Goal: Information Seeking & Learning: Find specific fact

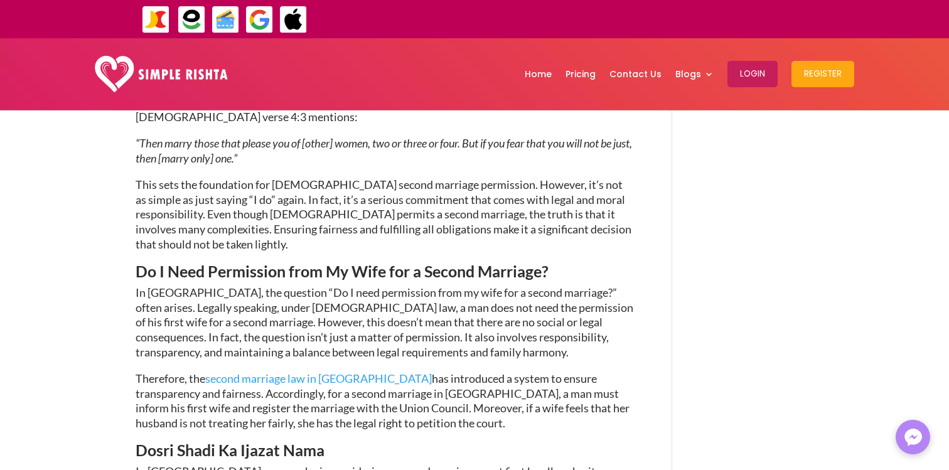
scroll to position [791, 0]
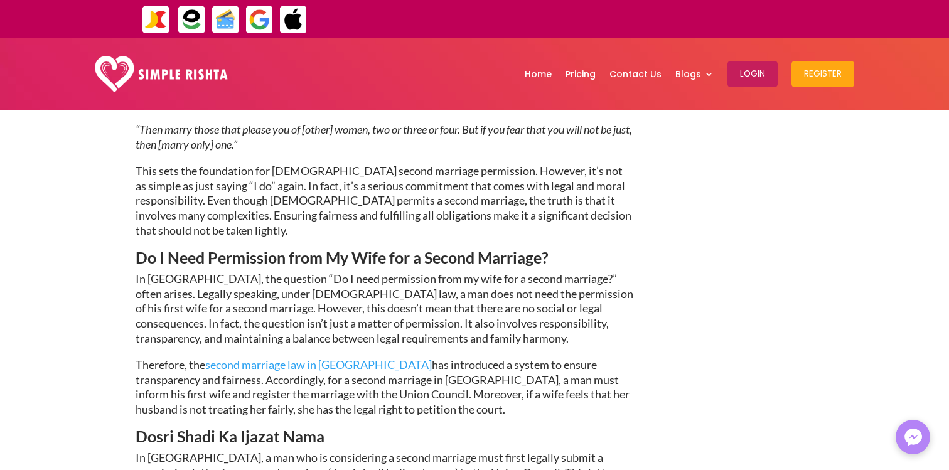
click at [333, 248] on span "Do I Need Permission from My Wife for a Second Marriage?" at bounding box center [342, 257] width 413 height 19
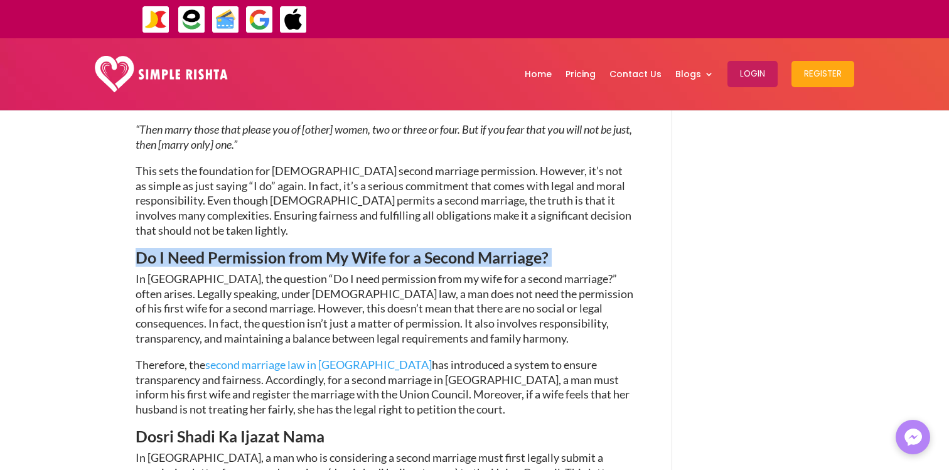
click at [333, 248] on span "Do I Need Permission from My Wife for a Second Marriage?" at bounding box center [342, 257] width 413 height 19
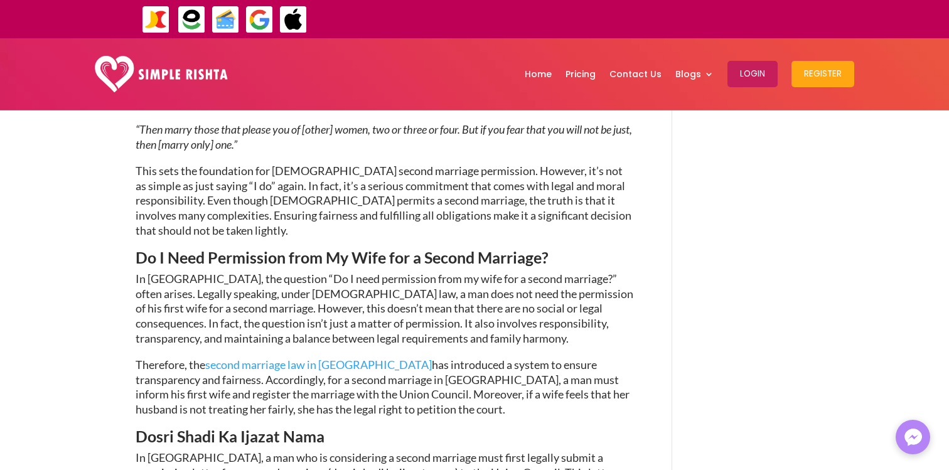
click at [333, 248] on span "Do I Need Permission from My Wife for a Second Marriage?" at bounding box center [342, 257] width 413 height 19
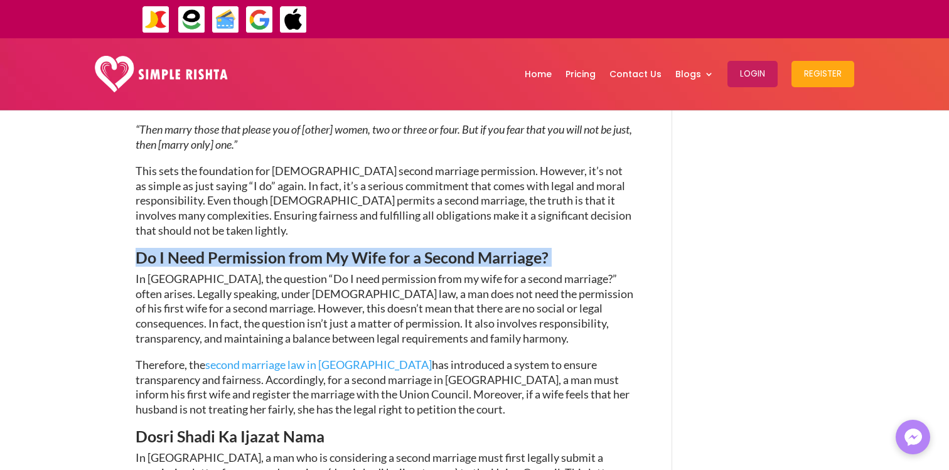
click at [333, 248] on span "Do I Need Permission from My Wife for a Second Marriage?" at bounding box center [342, 257] width 413 height 19
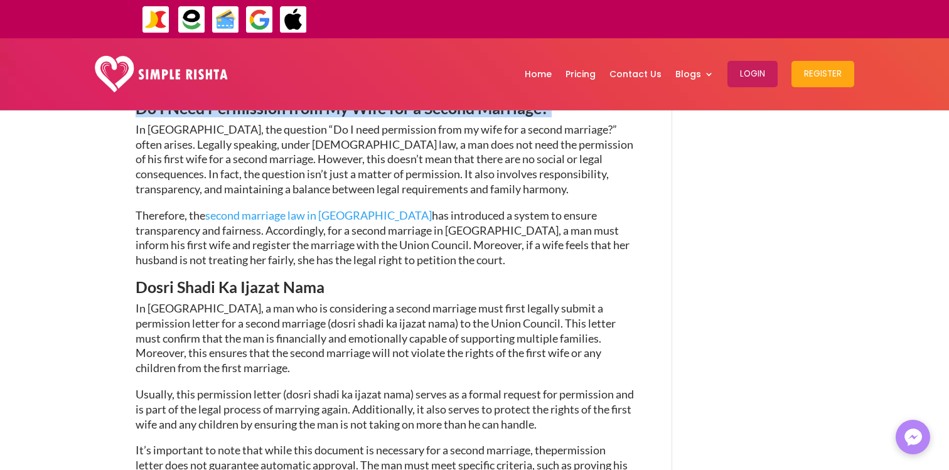
scroll to position [944, 0]
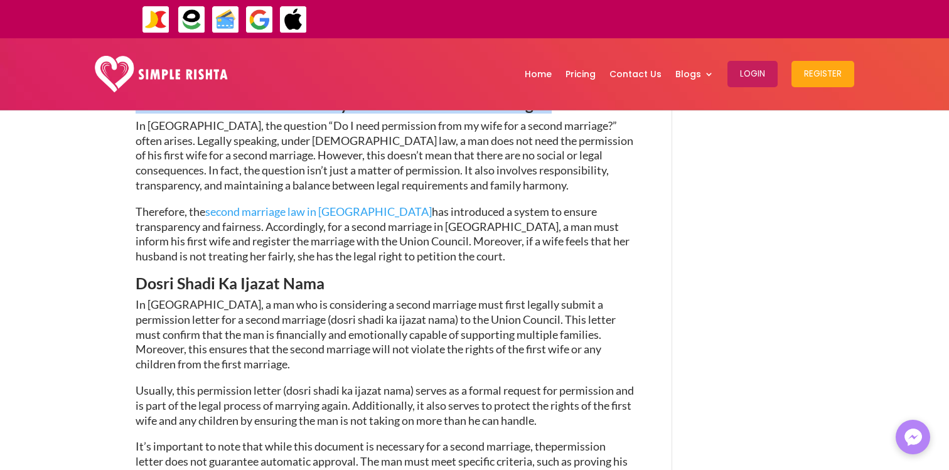
click at [357, 298] on span "In [GEOGRAPHIC_DATA], a man who is considering a second marriage must first leg…" at bounding box center [376, 334] width 480 height 73
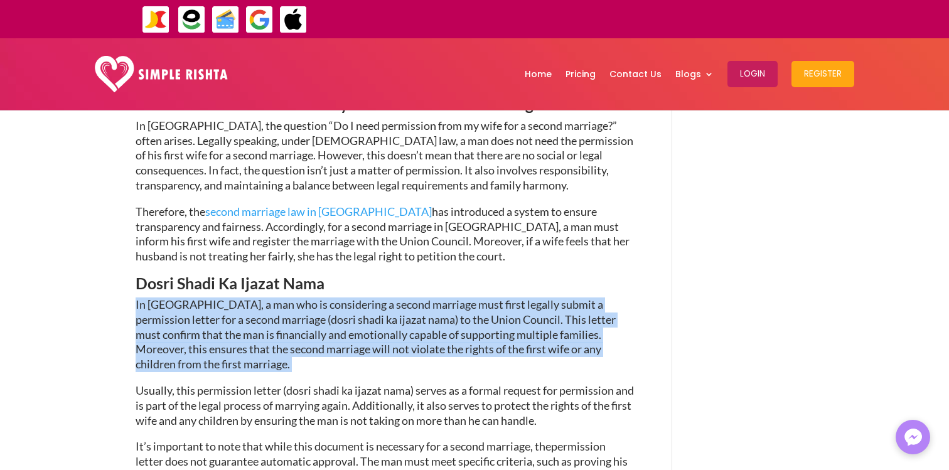
click at [357, 298] on span "In [GEOGRAPHIC_DATA], a man who is considering a second marriage must first leg…" at bounding box center [376, 334] width 480 height 73
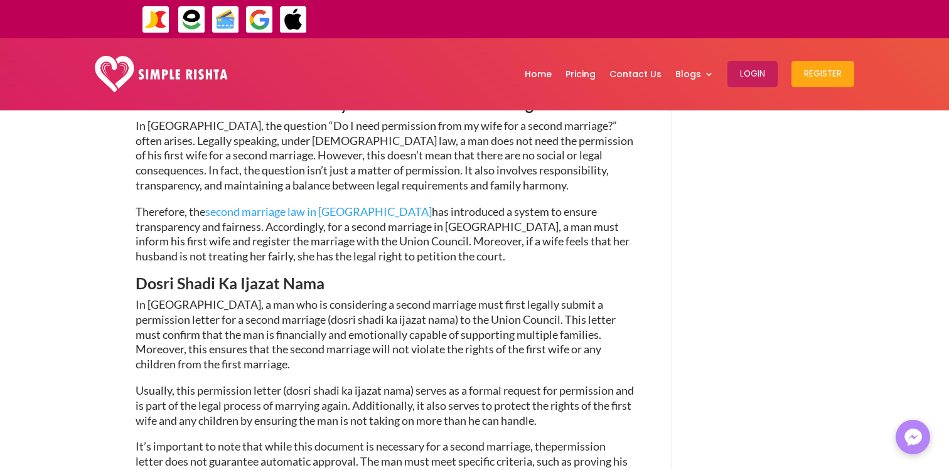
click at [357, 298] on span "In [GEOGRAPHIC_DATA], a man who is considering a second marriage must first leg…" at bounding box center [376, 334] width 480 height 73
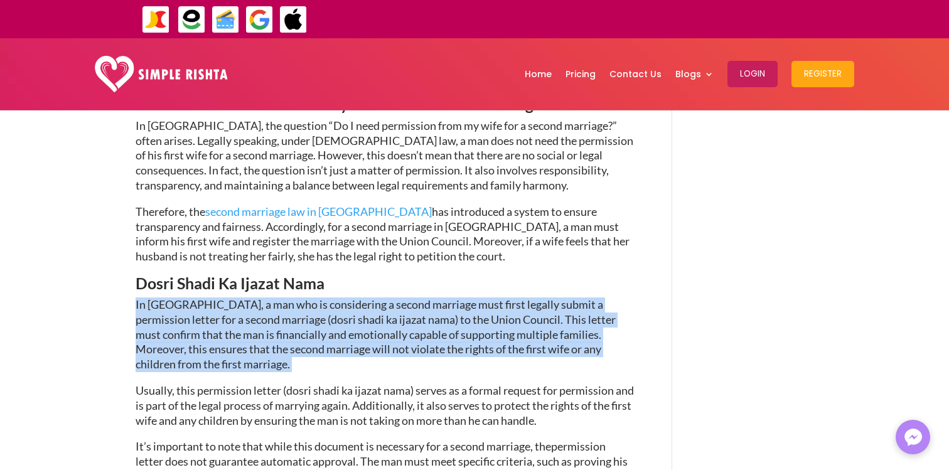
click at [357, 298] on span "In [GEOGRAPHIC_DATA], a man who is considering a second marriage must first leg…" at bounding box center [376, 334] width 480 height 73
click at [357, 310] on p "In [GEOGRAPHIC_DATA], a man who is considering a second marriage must first leg…" at bounding box center [385, 341] width 499 height 86
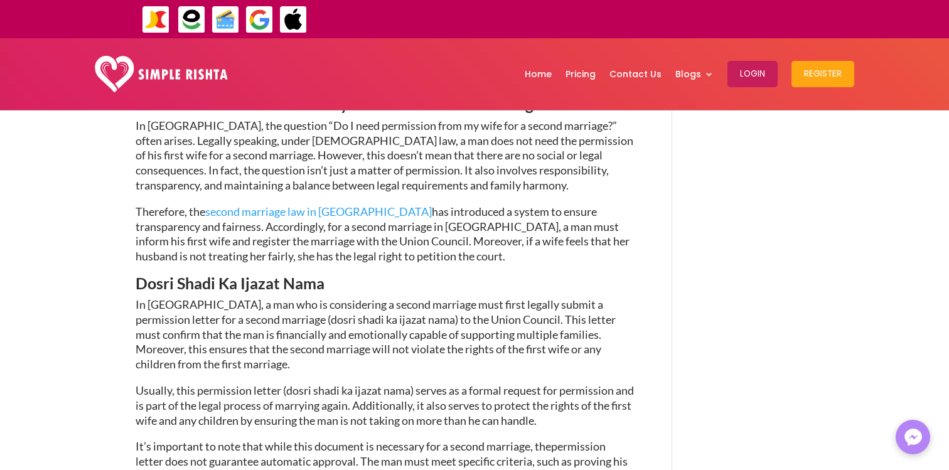
scroll to position [958, 0]
